Goal: Task Accomplishment & Management: Complete application form

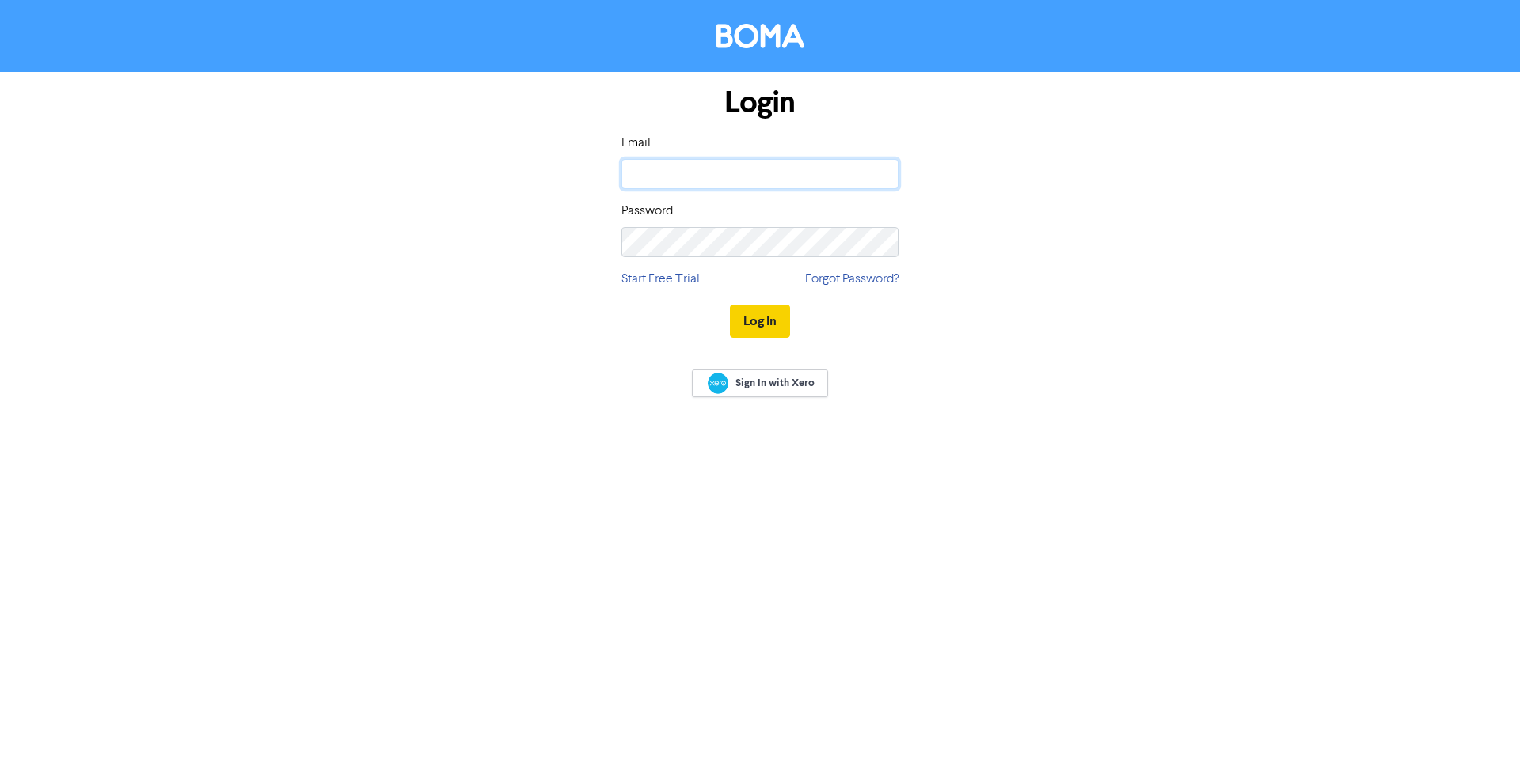
type input "[EMAIL_ADDRESS][DOMAIN_NAME]"
click at [748, 314] on button "Log In" at bounding box center [760, 322] width 60 height 33
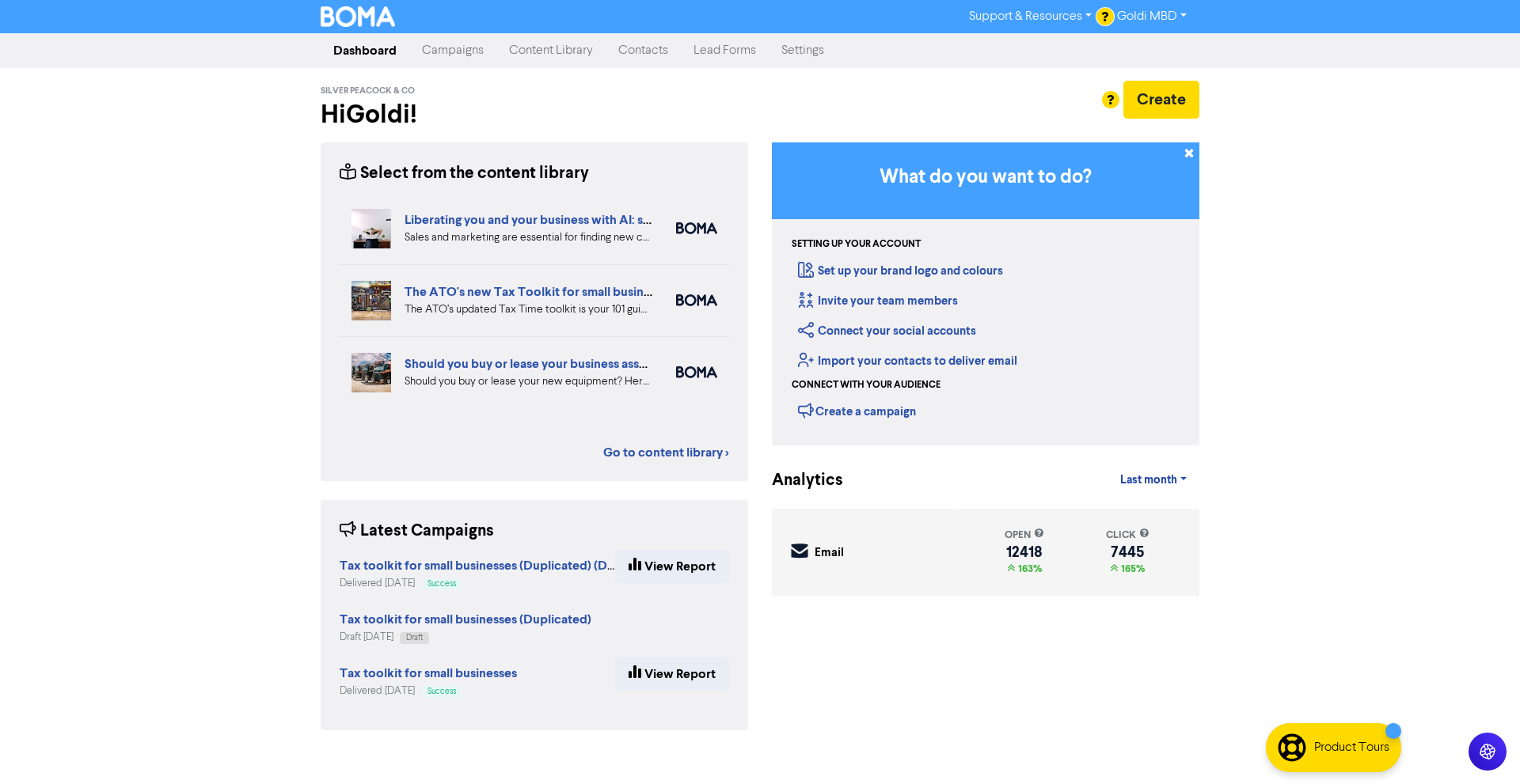
click at [468, 59] on link "Campaigns" at bounding box center [453, 51] width 87 height 32
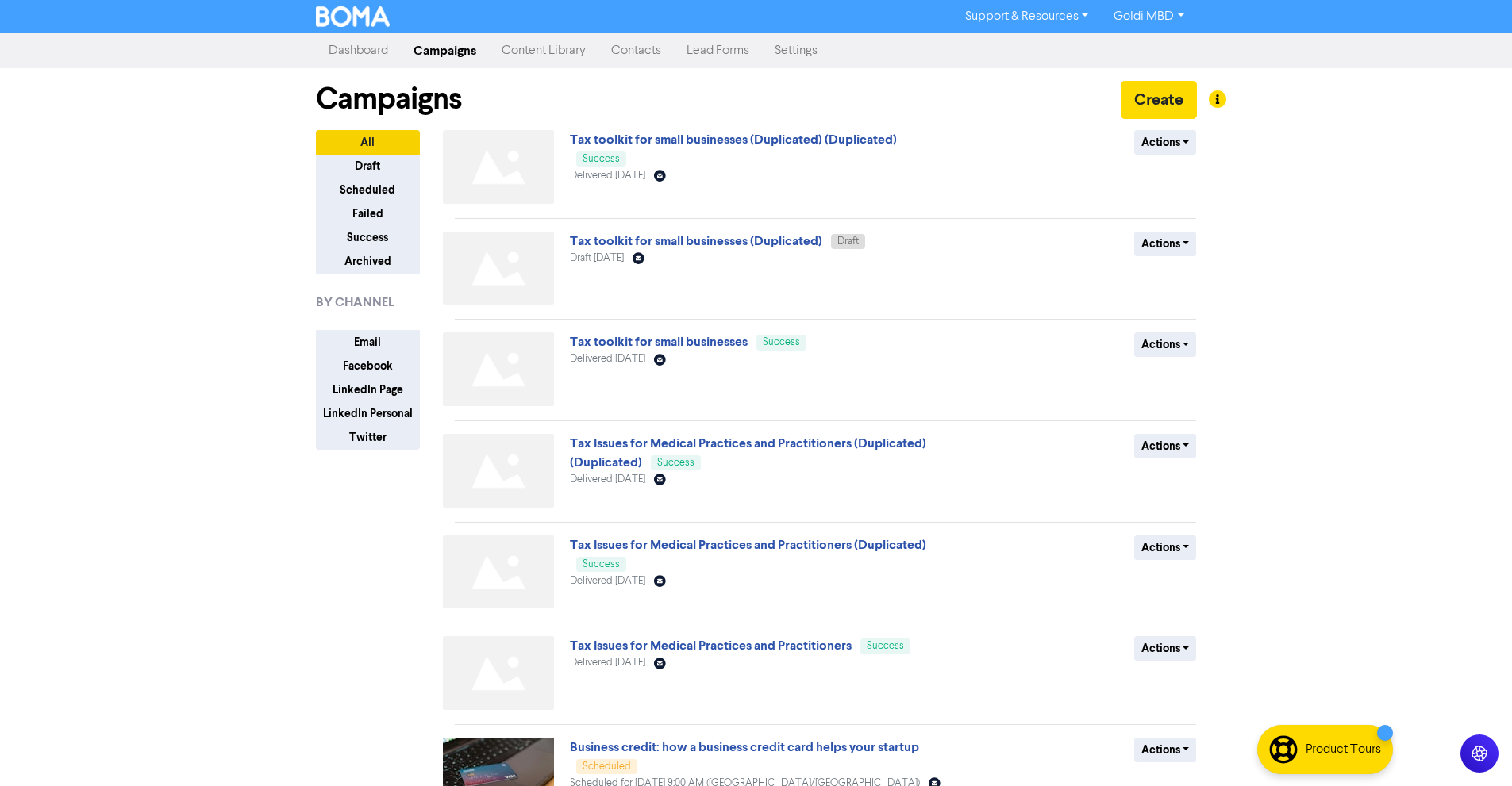
click at [642, 57] on link "Contacts" at bounding box center [635, 51] width 75 height 32
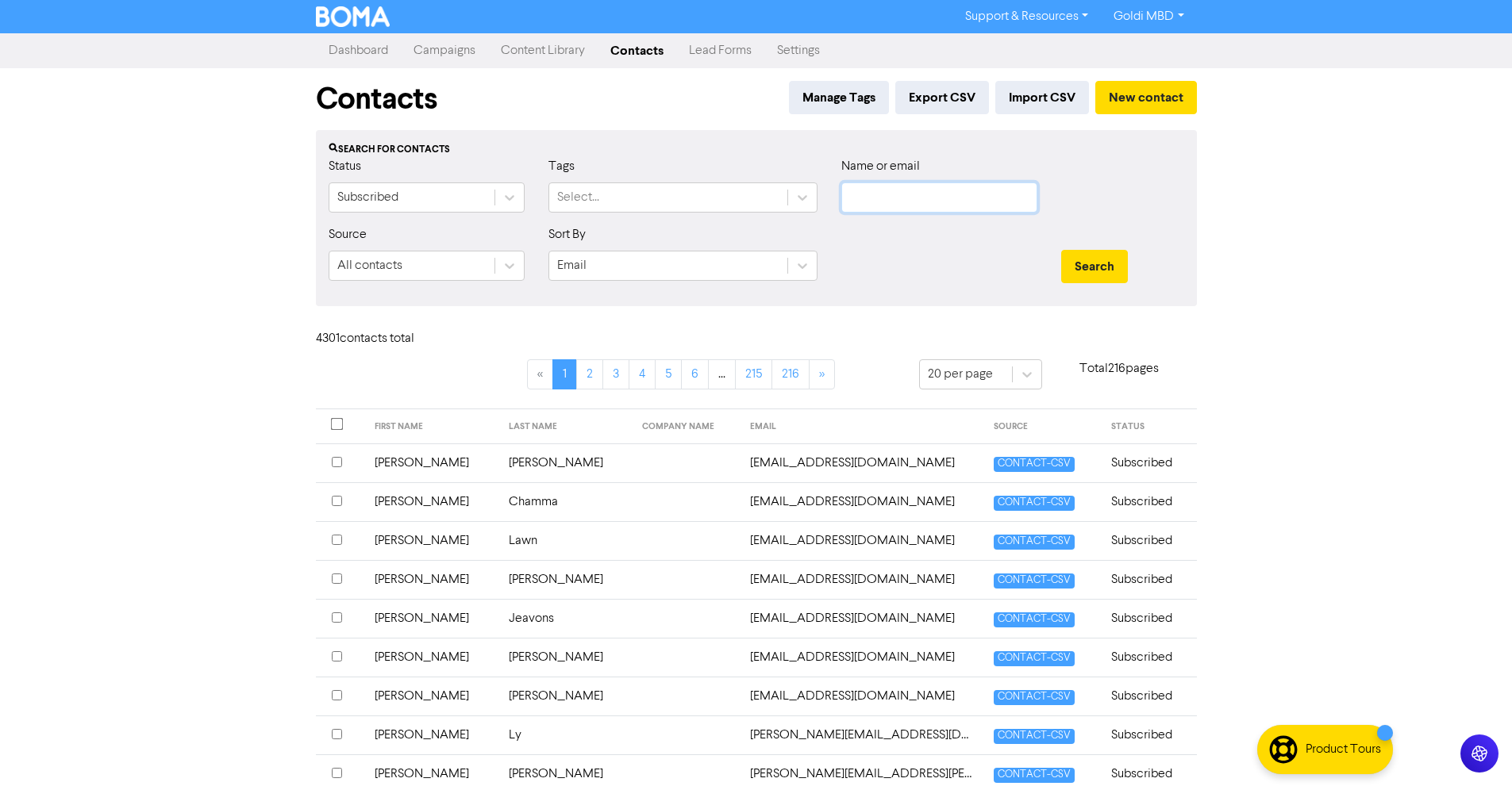
click at [947, 193] on input "text" at bounding box center [939, 198] width 196 height 30
click at [1145, 90] on button "New contact" at bounding box center [1145, 98] width 102 height 34
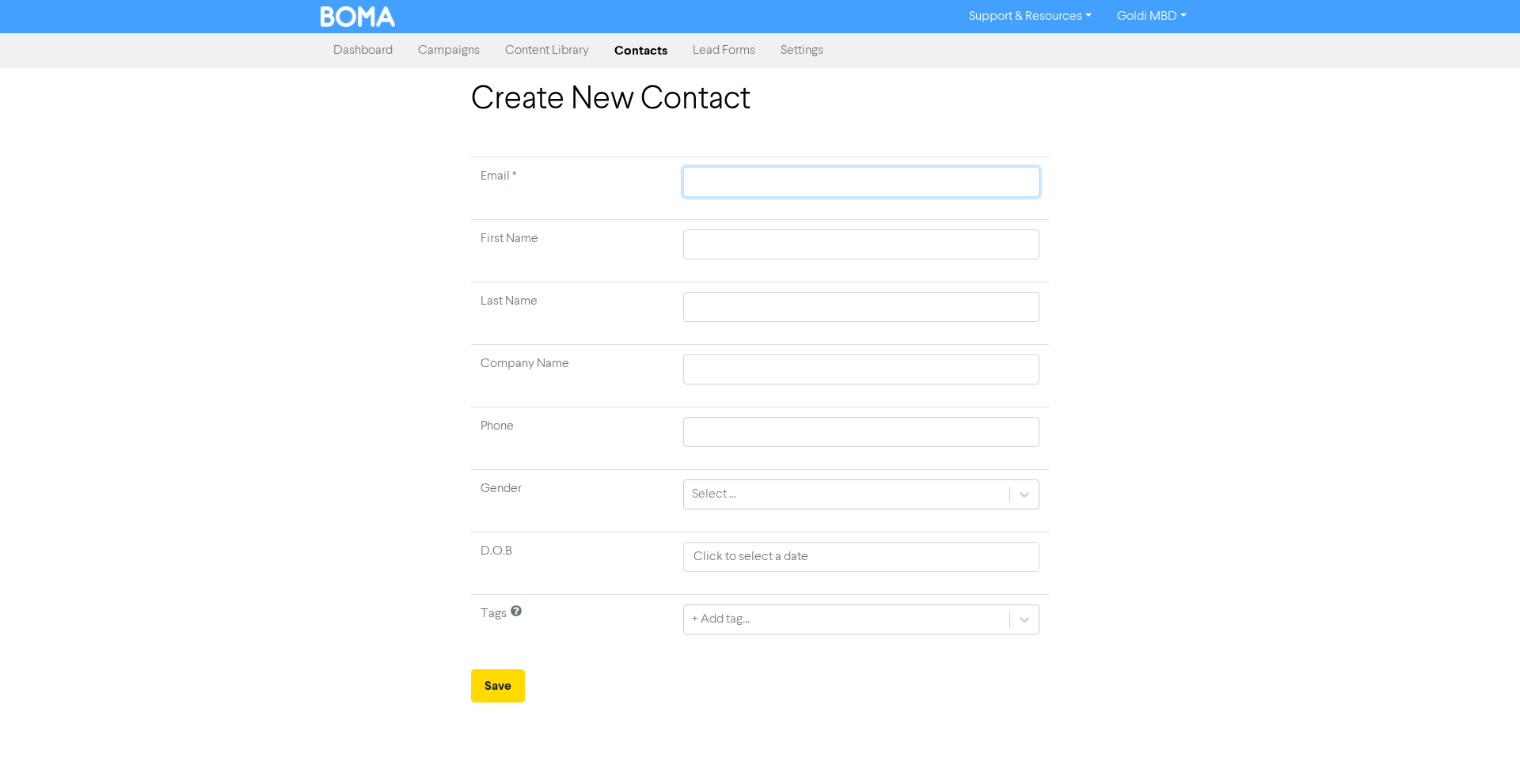
click at [729, 190] on input "text" at bounding box center [861, 182] width 356 height 30
paste input "[EMAIL_ADDRESS][PERSON_NAME][DOMAIN_NAME]"
type input "[EMAIL_ADDRESS][PERSON_NAME][DOMAIN_NAME]"
click at [707, 232] on input "text" at bounding box center [861, 245] width 356 height 30
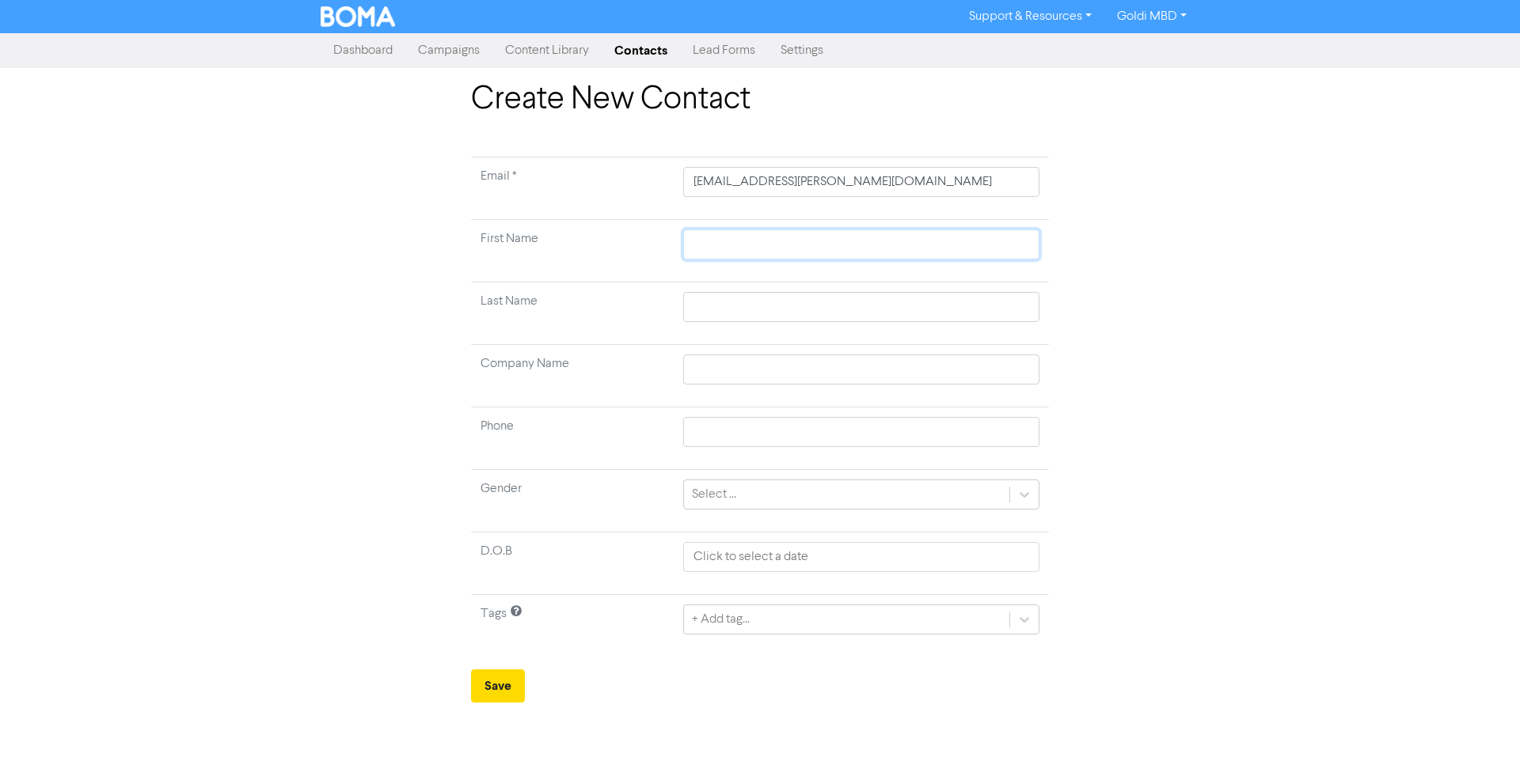
paste input "[PERSON_NAME]"
type input "[PERSON_NAME]"
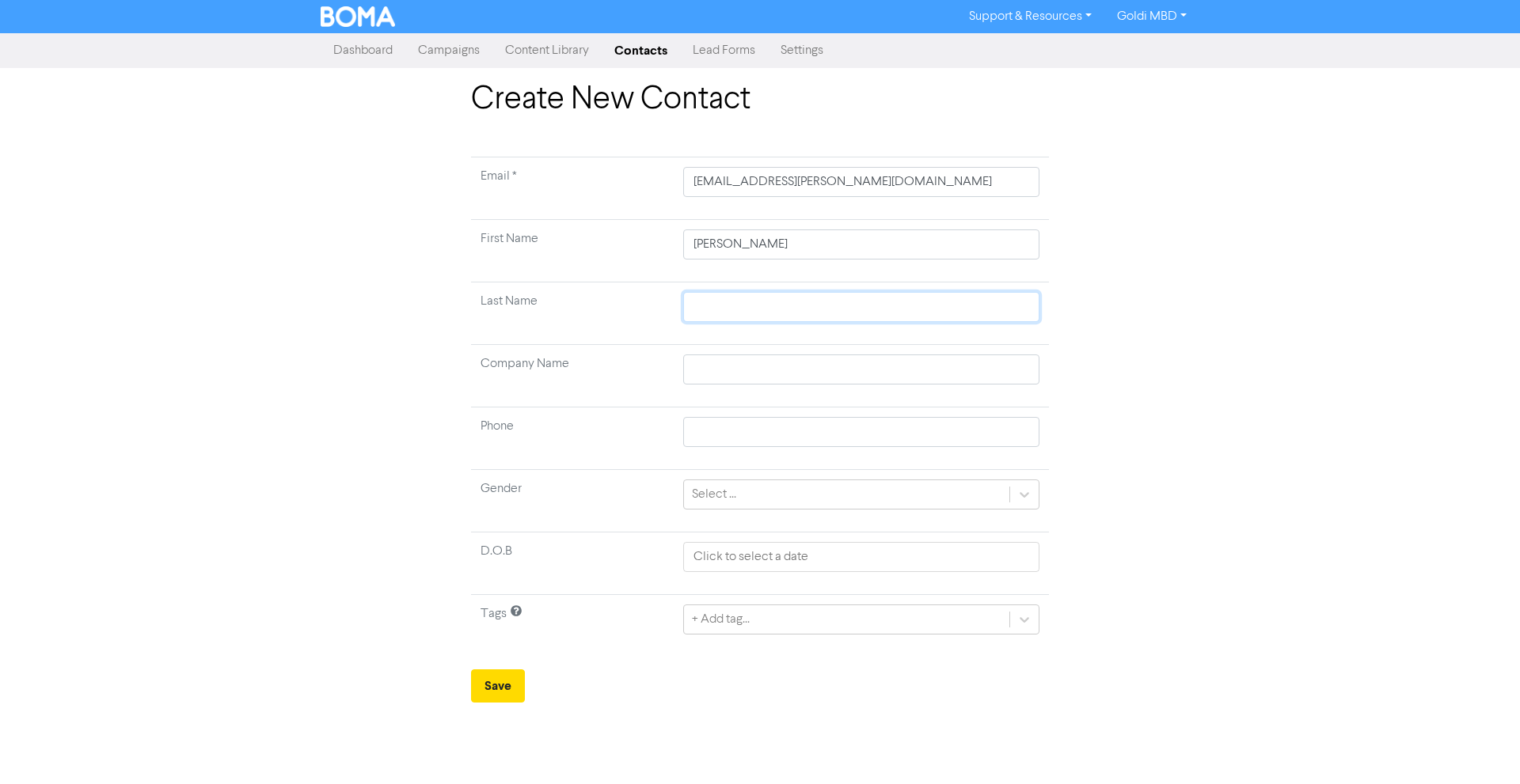
paste input "[PERSON_NAME]"
type input "[PERSON_NAME]"
click at [499, 679] on button "Save" at bounding box center [498, 686] width 54 height 33
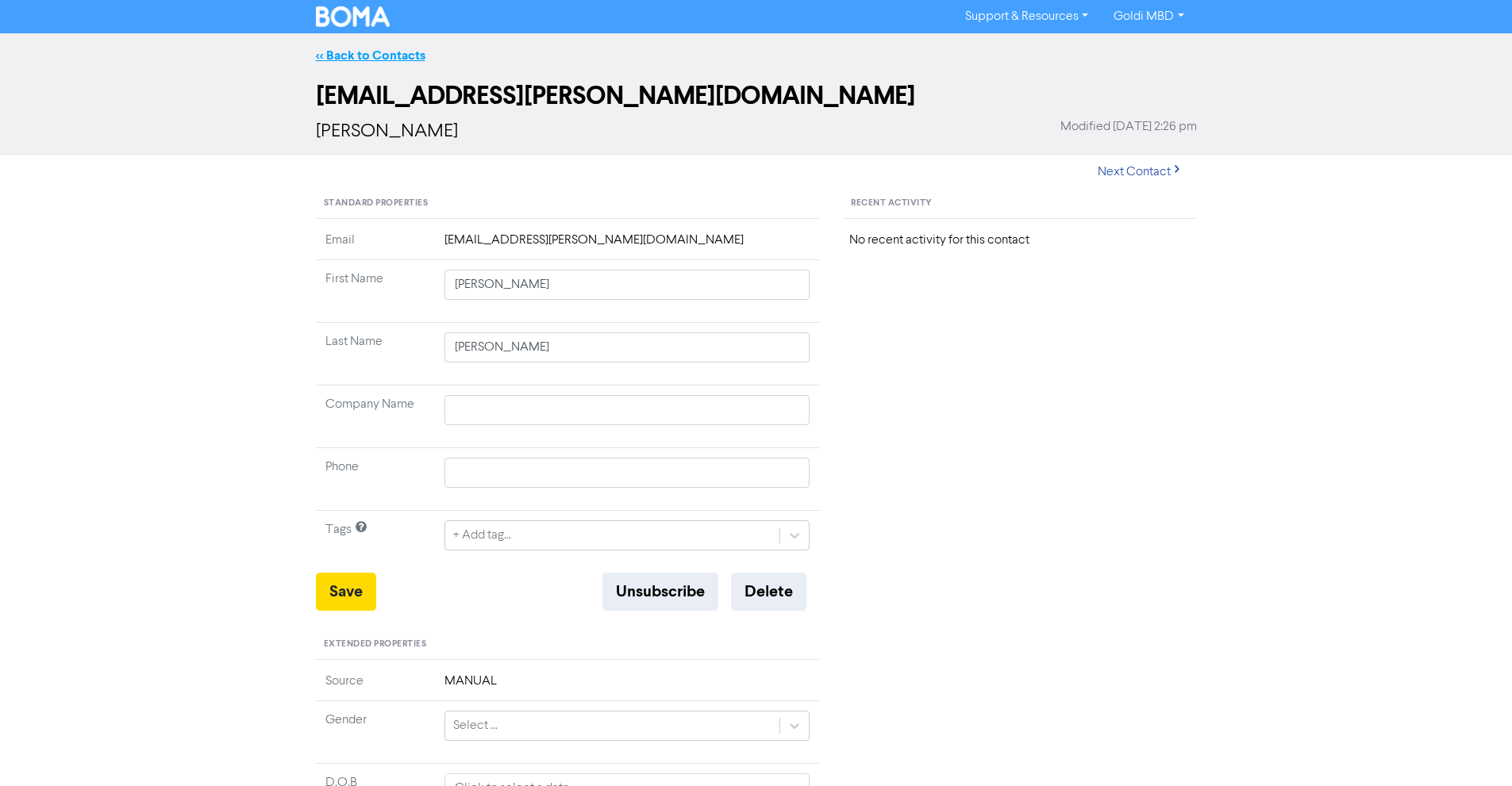
click at [371, 62] on link "<< Back to Contacts" at bounding box center [371, 56] width 110 height 16
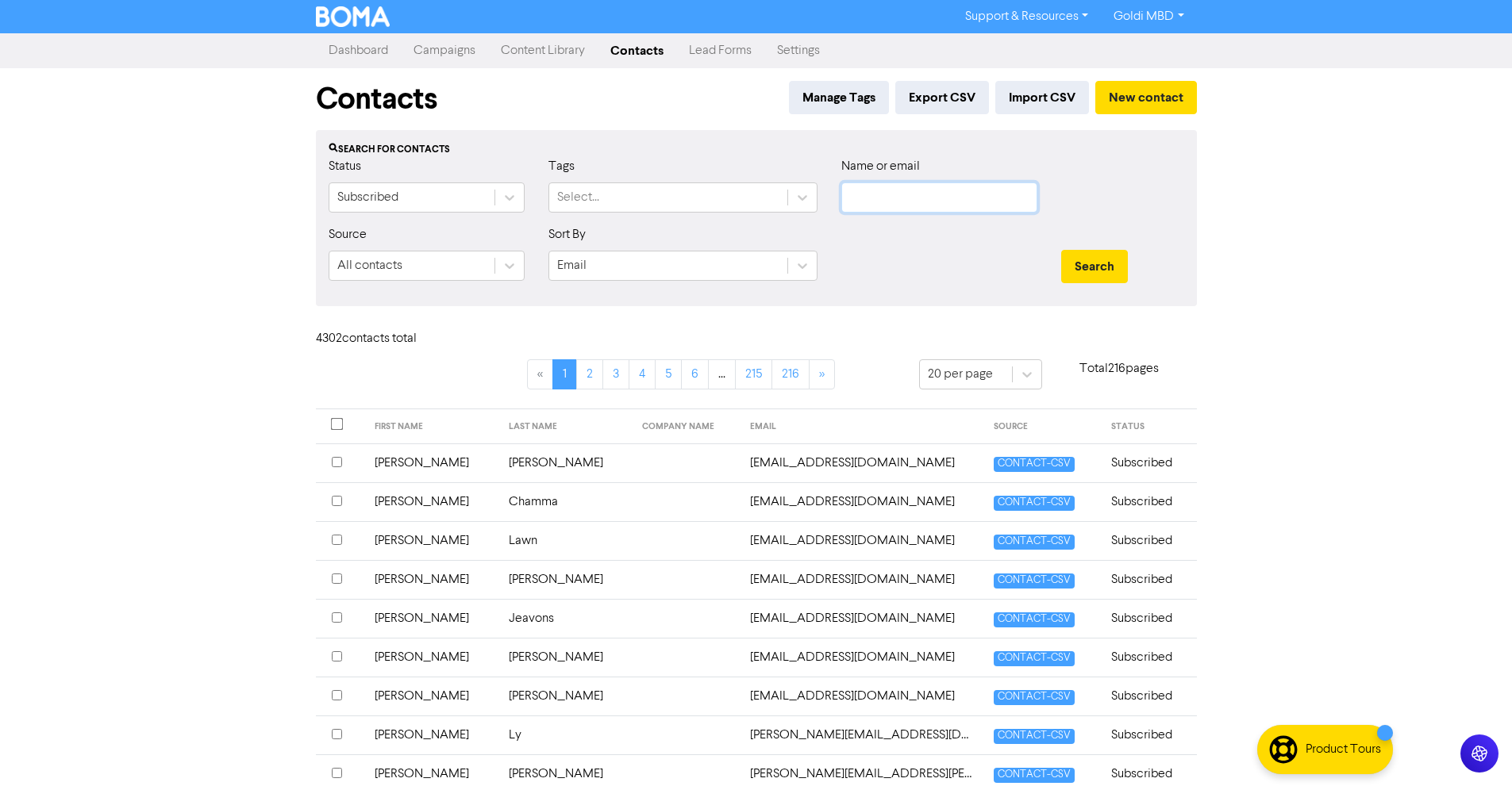
click at [925, 202] on input "text" at bounding box center [939, 198] width 196 height 30
paste input "[PERSON_NAME][DOMAIN_NAME]"
type input "[PERSON_NAME][DOMAIN_NAME]"
click at [1107, 262] on button "Search" at bounding box center [1093, 267] width 66 height 34
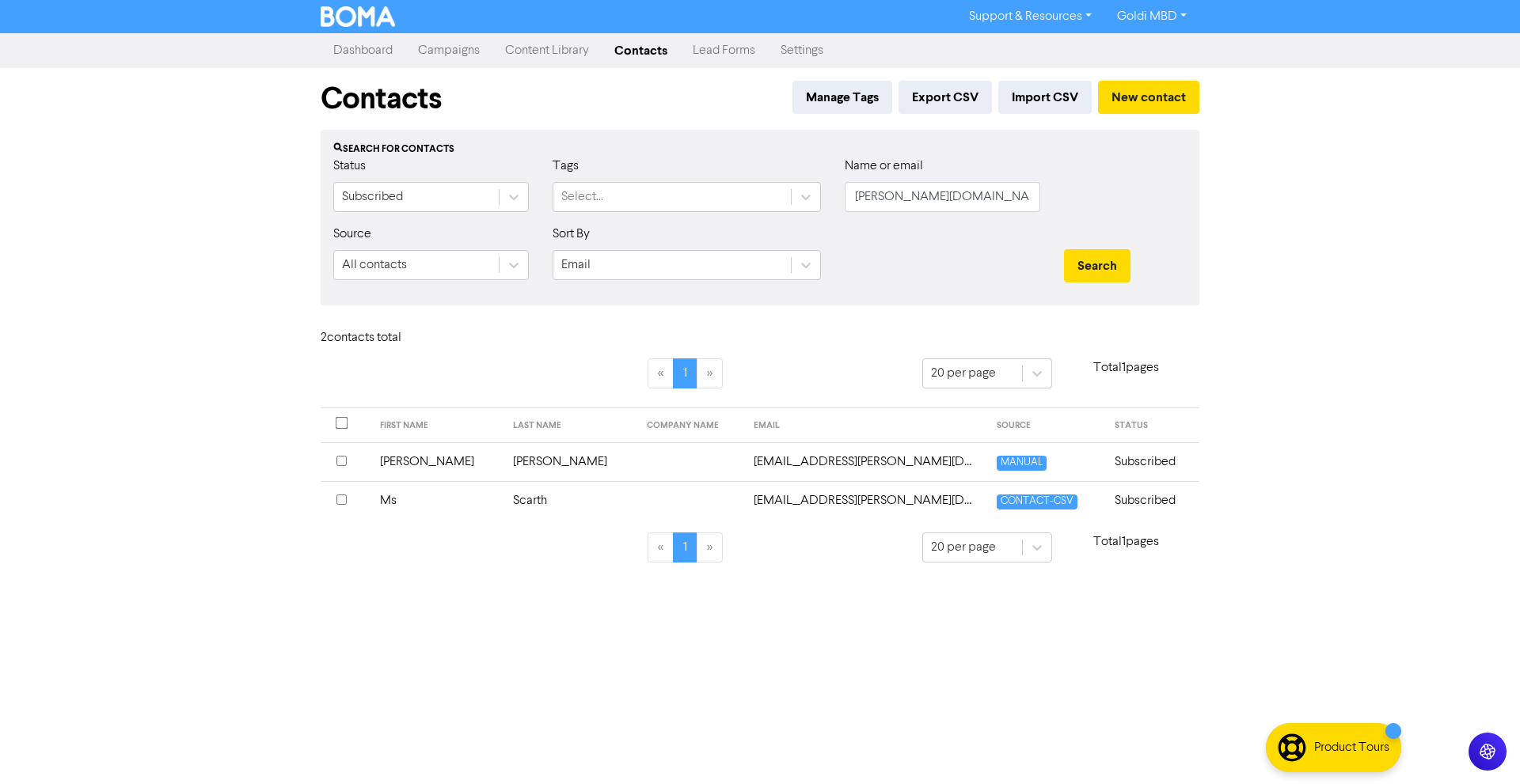
click at [503, 499] on td "Scarth" at bounding box center [570, 500] width 134 height 39
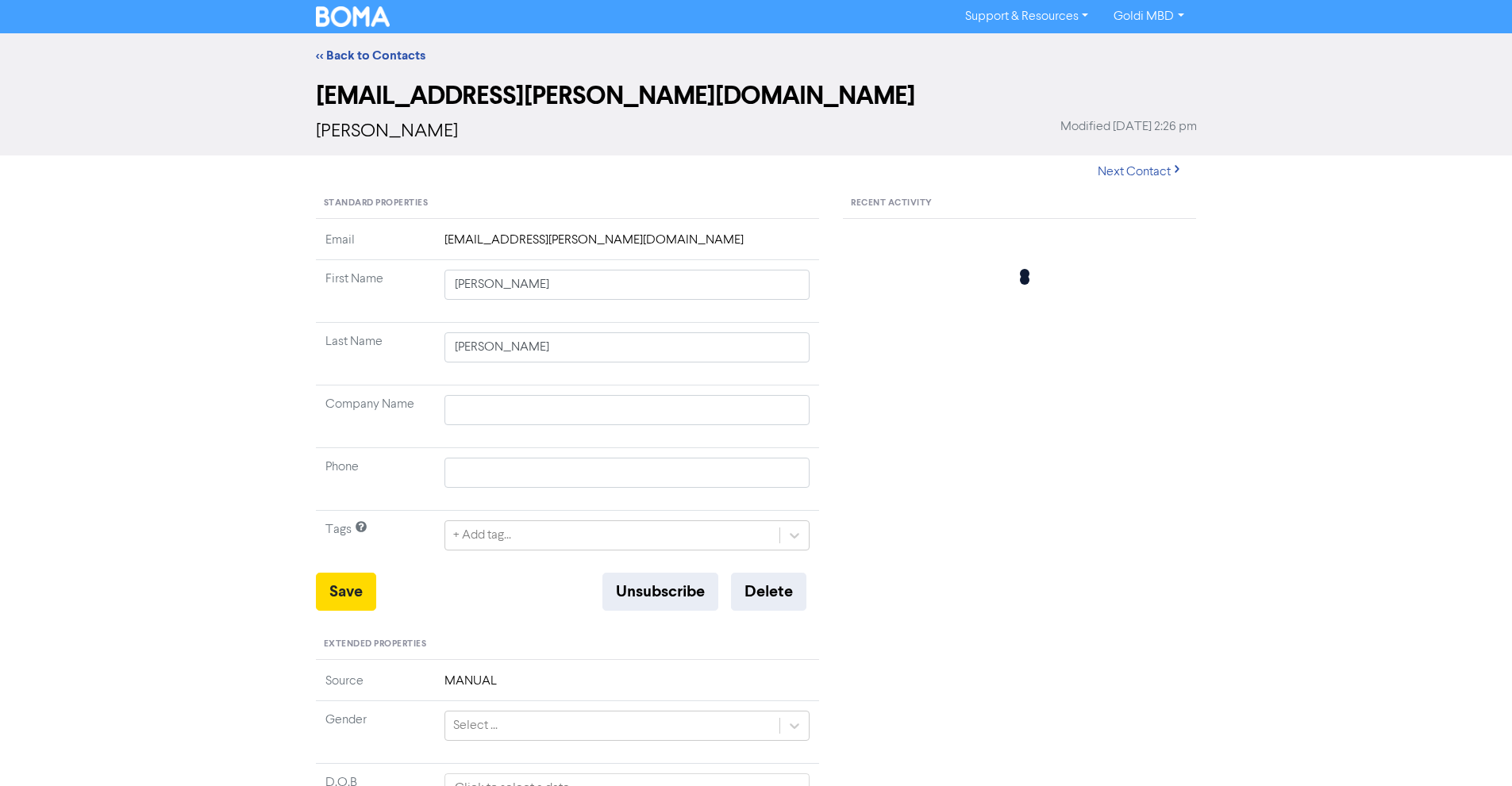
type input "Ms"
type input "Scarth"
type input "0417 518 559"
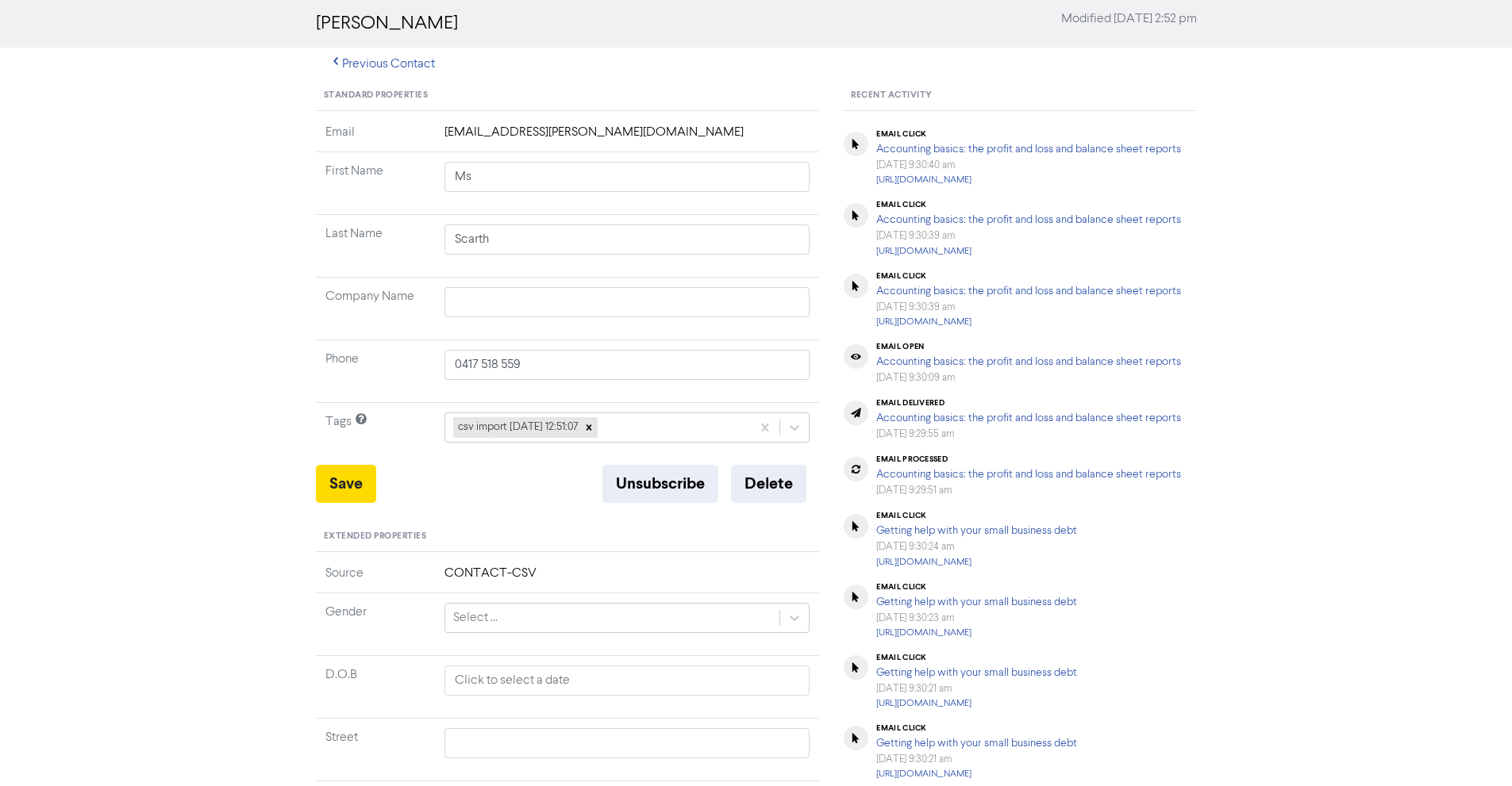
scroll to position [109, 0]
click at [777, 478] on button "Delete" at bounding box center [767, 483] width 75 height 38
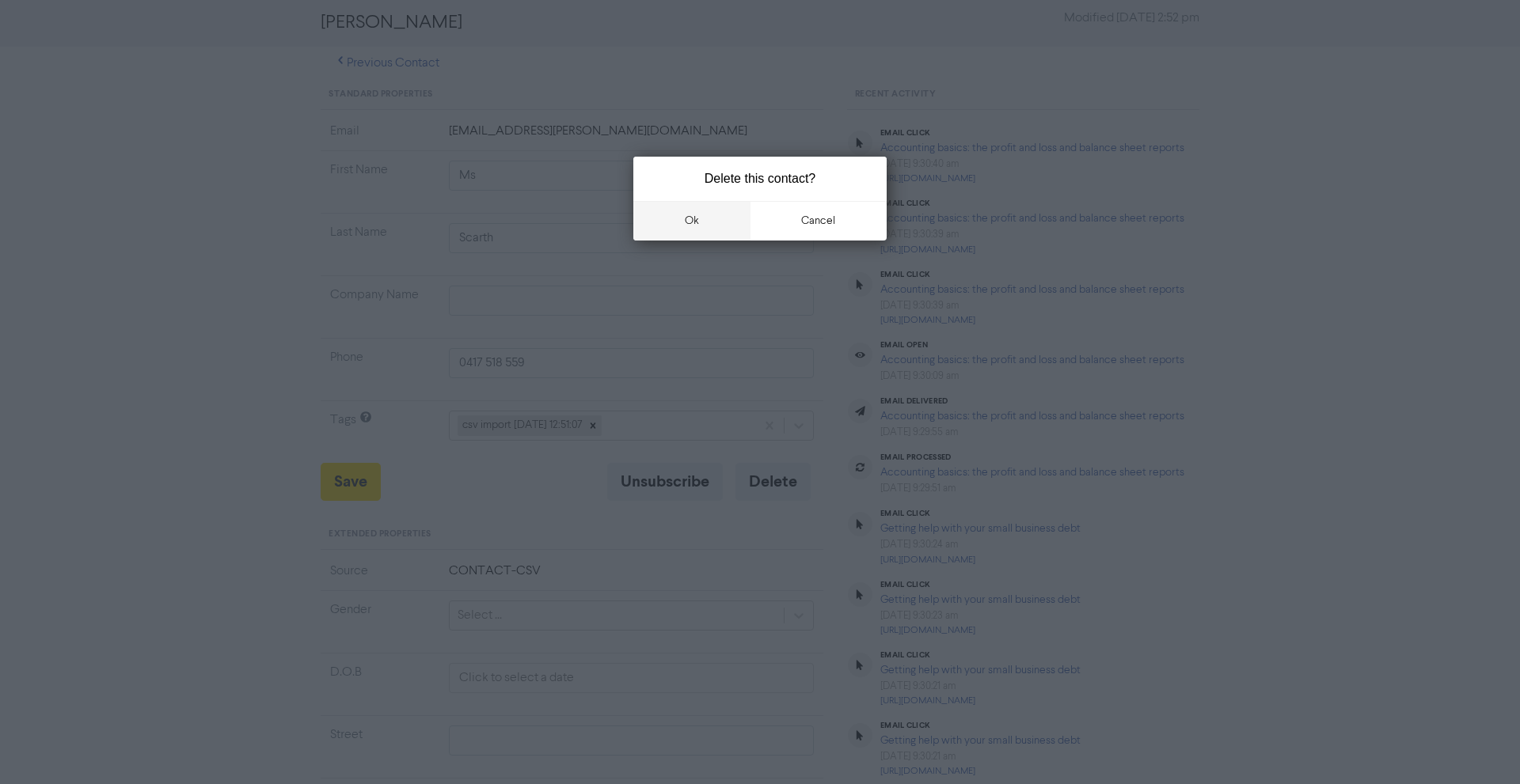
click at [704, 224] on button "ok" at bounding box center [692, 220] width 117 height 40
